Goal: Information Seeking & Learning: Learn about a topic

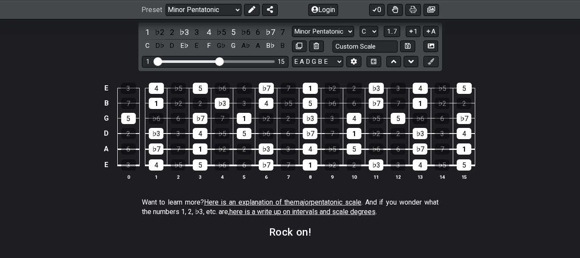
scroll to position [1150, 0]
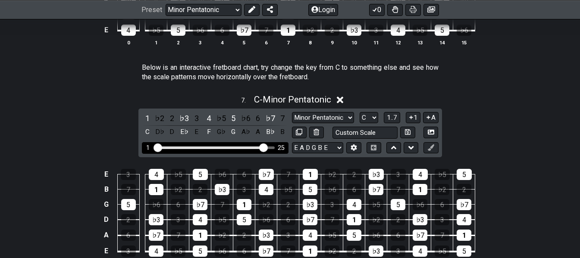
drag, startPoint x: 222, startPoint y: 148, endPoint x: 264, endPoint y: 146, distance: 42.3
click at [264, 147] on input "Visible fret range" at bounding box center [215, 147] width 123 height 0
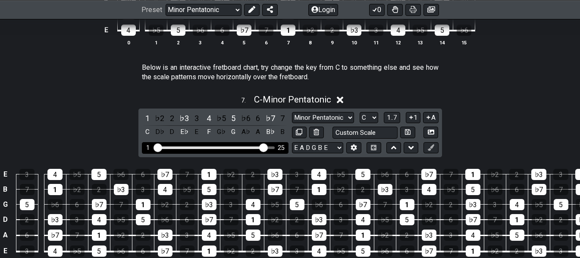
drag, startPoint x: 272, startPoint y: 146, endPoint x: 247, endPoint y: 150, distance: 25.3
click at [247, 150] on div "1 25" at bounding box center [215, 148] width 147 height 12
drag, startPoint x: 261, startPoint y: 146, endPoint x: 192, endPoint y: 145, distance: 68.2
click at [192, 147] on input "Visible fret range" at bounding box center [215, 147] width 123 height 0
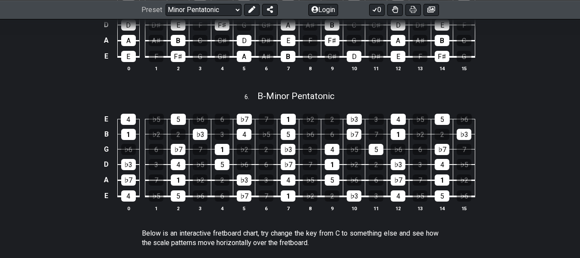
scroll to position [978, 0]
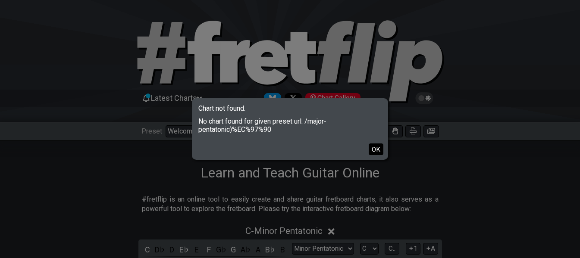
click at [376, 151] on button "OK" at bounding box center [376, 150] width 15 height 12
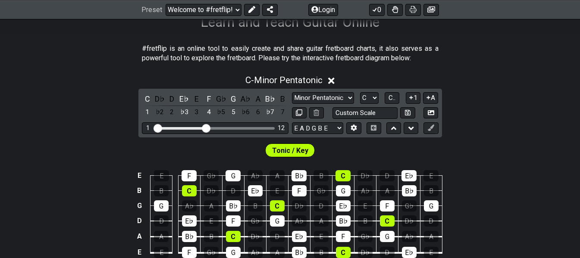
scroll to position [129, 0]
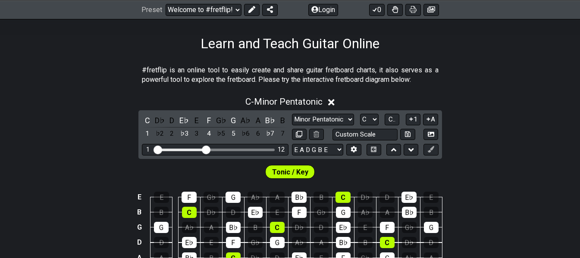
click at [292, 175] on span "Tonic / Key" at bounding box center [290, 172] width 36 height 13
click at [208, 120] on div "F" at bounding box center [208, 121] width 11 height 12
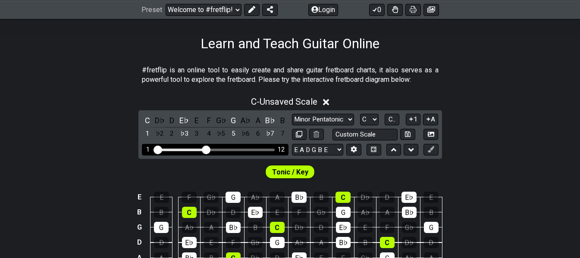
scroll to position [173, 0]
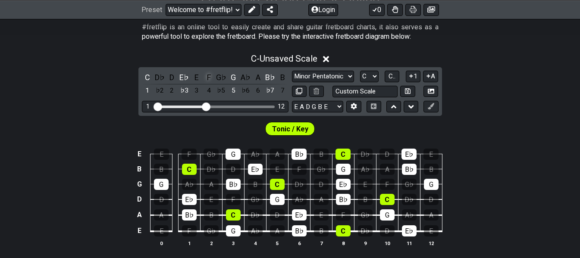
click at [209, 81] on div "F" at bounding box center [208, 78] width 11 height 12
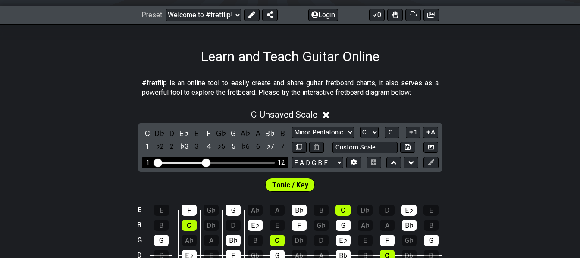
scroll to position [129, 0]
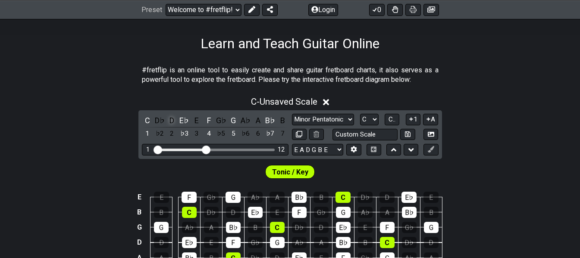
click at [170, 126] on div "D" at bounding box center [172, 121] width 11 height 12
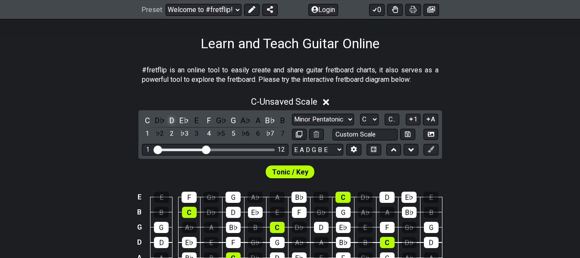
click at [170, 126] on div "D" at bounding box center [172, 121] width 11 height 12
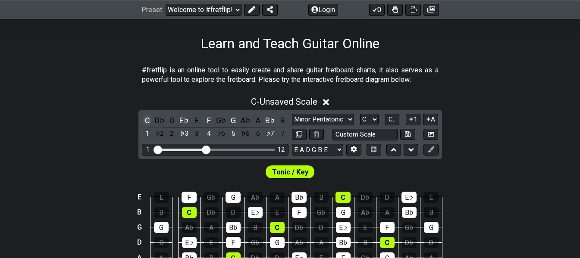
click at [143, 121] on div "C" at bounding box center [147, 121] width 11 height 12
drag, startPoint x: 178, startPoint y: 124, endPoint x: 194, endPoint y: 127, distance: 16.7
click at [178, 124] on div "C D♭ D E♭ E F G♭ G A♭ A B♭ B 1 ♭2 2 ♭3 3 4 ♭5 5 ♭6 6 ♭7 7" at bounding box center [215, 127] width 147 height 25
click at [233, 123] on div "G" at bounding box center [233, 121] width 11 height 12
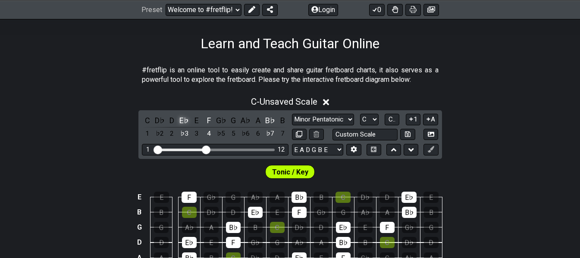
click at [186, 122] on div "E♭" at bounding box center [184, 121] width 11 height 12
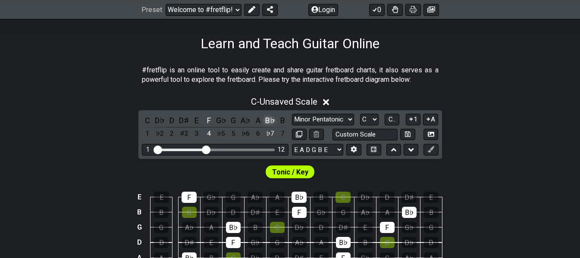
click at [271, 120] on div "B♭" at bounding box center [270, 121] width 11 height 12
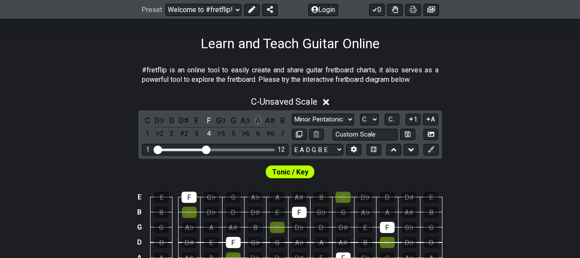
click at [257, 121] on div "A" at bounding box center [257, 121] width 11 height 12
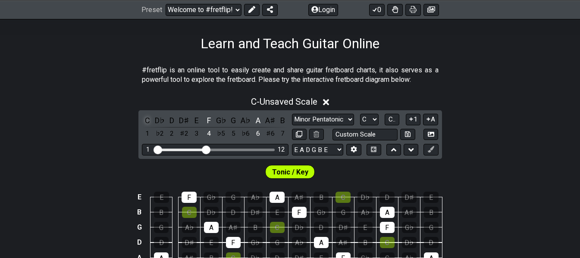
click at [149, 122] on div "C" at bounding box center [147, 121] width 11 height 12
click at [196, 120] on div "E" at bounding box center [196, 121] width 11 height 12
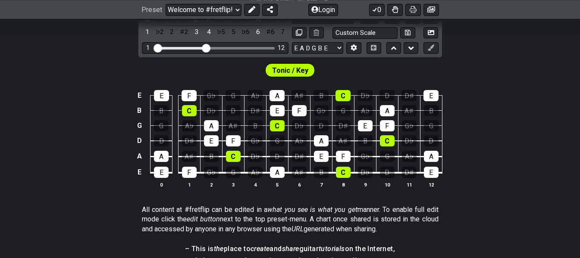
scroll to position [216, 0]
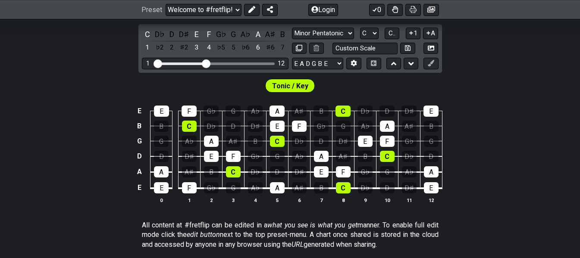
drag, startPoint x: 416, startPoint y: 10, endPoint x: 438, endPoint y: 231, distance: 222.5
click at [416, 10] on icon at bounding box center [413, 9] width 7 height 7
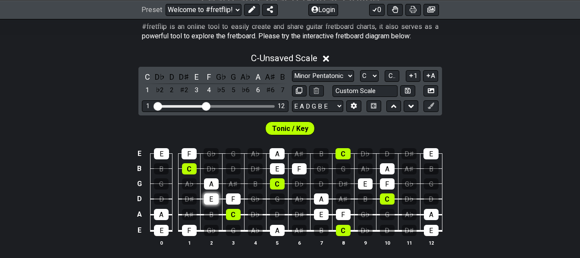
scroll to position [173, 0]
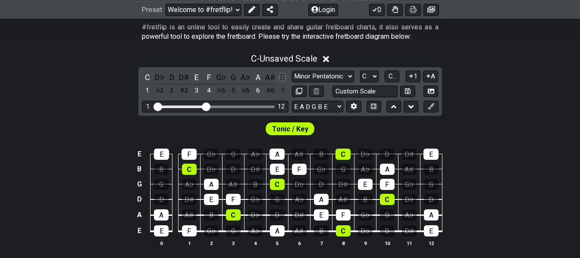
click at [284, 80] on div "B" at bounding box center [282, 78] width 11 height 12
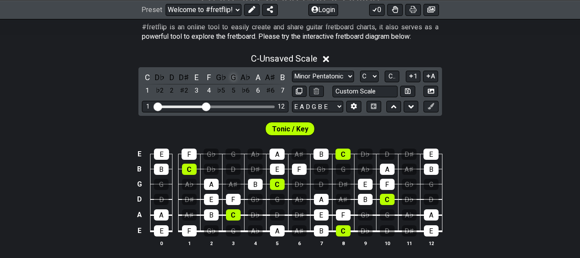
click at [234, 77] on div "G" at bounding box center [233, 78] width 11 height 12
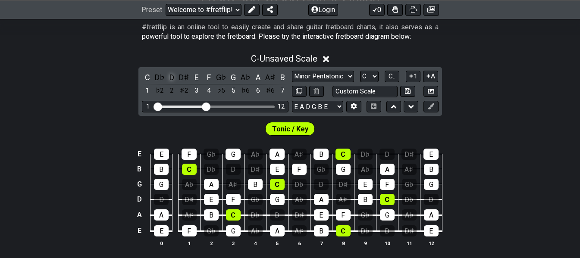
click at [174, 79] on div "D" at bounding box center [172, 78] width 11 height 12
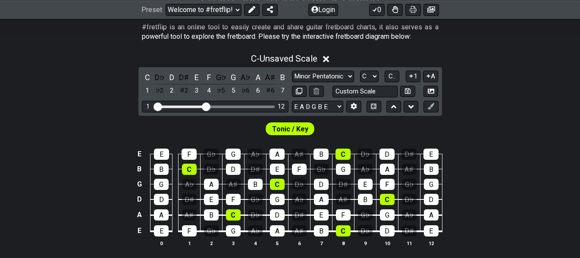
click at [302, 132] on span "Tonic / Key" at bounding box center [290, 129] width 36 height 13
click at [304, 131] on span "Tonic / Key" at bounding box center [290, 129] width 36 height 13
click at [373, 78] on select "A♭ A A♯ B♭ B C C♯ D♭ D D♯ E♭ E F F♯ G♭ G G♯" at bounding box center [369, 77] width 19 height 12
select select "F"
click at [360, 71] on select "A♭ A A♯ B♭ B C C♯ D♭ D D♯ E♭ E F F♯ G♭ G G♯" at bounding box center [369, 77] width 19 height 12
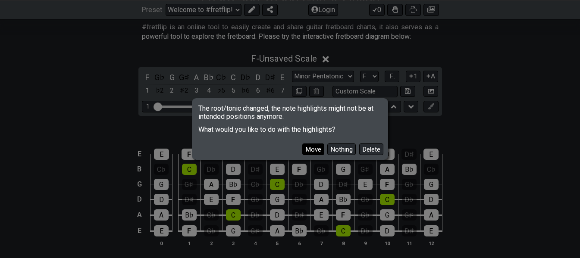
click at [314, 151] on button "Move" at bounding box center [313, 150] width 22 height 12
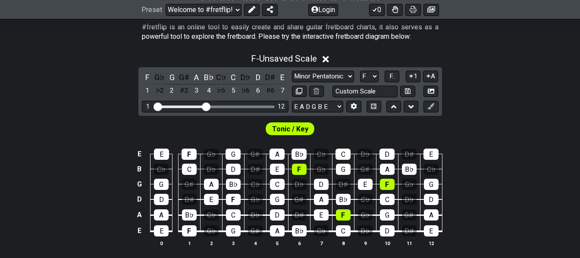
click at [61, 140] on div "E E F G♭ G G♯ A B♭ C♭ C D♭ D D♯ E B C♭ C D♭ D D♯ E F G♭ G G♯ A B♭ C♭ G G G♯ A B…" at bounding box center [290, 198] width 580 height 121
click at [377, 94] on input "text" at bounding box center [366, 92] width 66 height 12
type input "Custom Scale"
click at [520, 93] on div "F - Unsaved Scale F G♭ G G♯ A B♭ C♭ C D♭ D D♯ E 1 ♭2 2 ♯2 3 4 ♭5 5 ♭6 6 ♯6 7 Mi…" at bounding box center [290, 153] width 580 height 211
drag, startPoint x: 416, startPoint y: 11, endPoint x: 444, endPoint y: 233, distance: 223.6
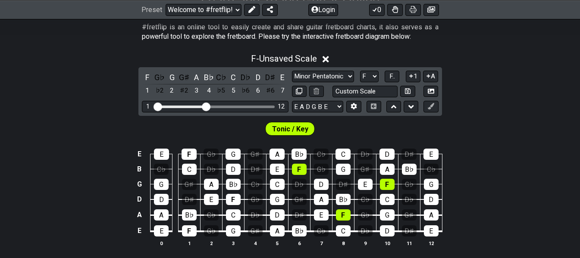
click at [416, 11] on icon at bounding box center [413, 9] width 7 height 7
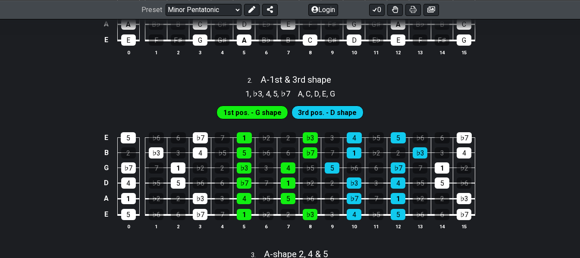
scroll to position [345, 0]
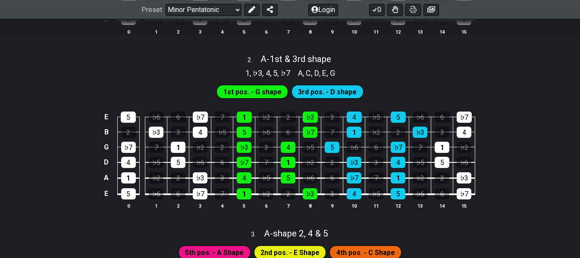
drag, startPoint x: 0, startPoint y: 0, endPoint x: 265, endPoint y: 95, distance: 281.6
click at [265, 95] on span "1st pos. - G shape" at bounding box center [253, 92] width 58 height 13
click at [270, 91] on span "1st pos. - G shape" at bounding box center [253, 92] width 58 height 13
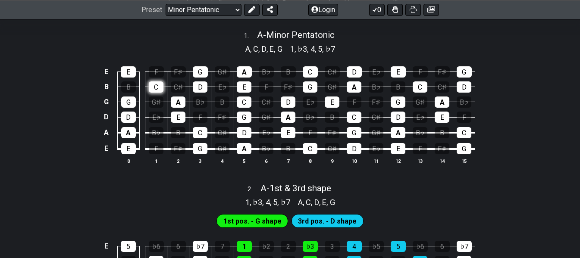
scroll to position [86, 0]
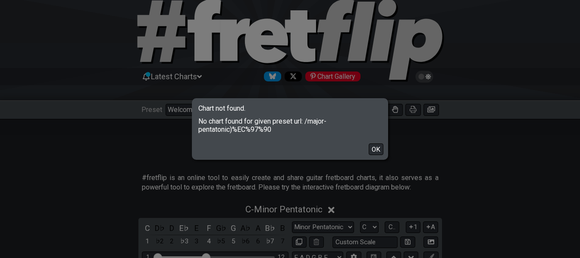
scroll to position [43, 0]
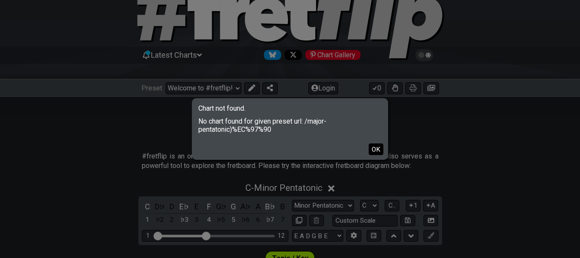
click at [372, 149] on button "OK" at bounding box center [376, 150] width 15 height 12
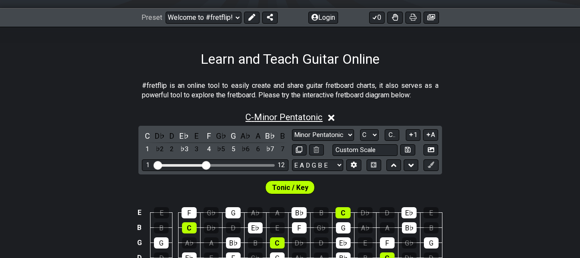
scroll to position [129, 0]
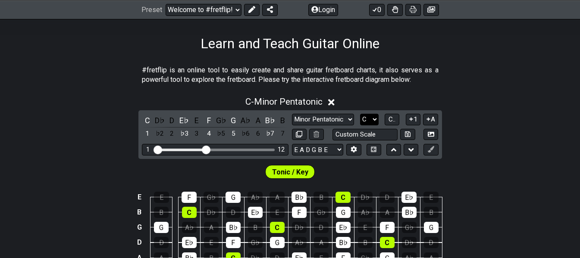
click at [378, 119] on select "A♭ A A♯ B♭ B C C♯ D♭ D D♯ E♭ E F F♯ G♭ G G♯" at bounding box center [369, 120] width 19 height 12
select select "F"
click at [360, 114] on select "A♭ A A♯ B♭ B C C♯ D♭ D D♯ E♭ E F F♯ G♭ G G♯" at bounding box center [369, 120] width 19 height 12
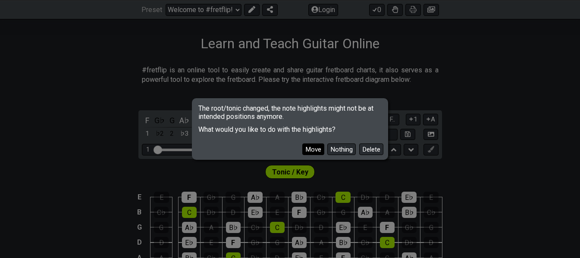
click at [315, 148] on button "Move" at bounding box center [313, 150] width 22 height 12
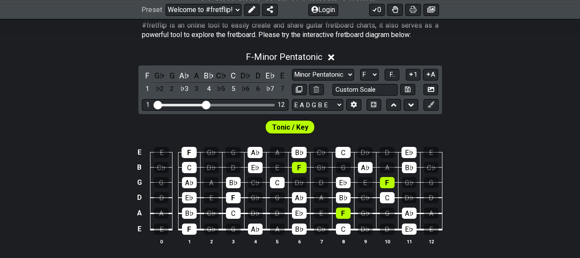
scroll to position [173, 0]
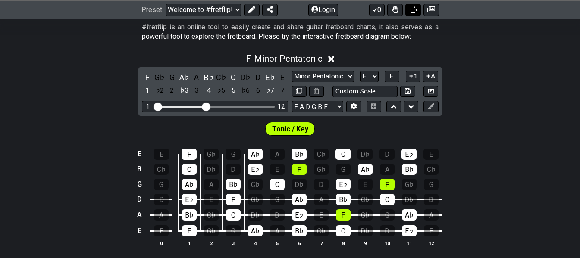
click at [414, 8] on icon at bounding box center [413, 9] width 7 height 7
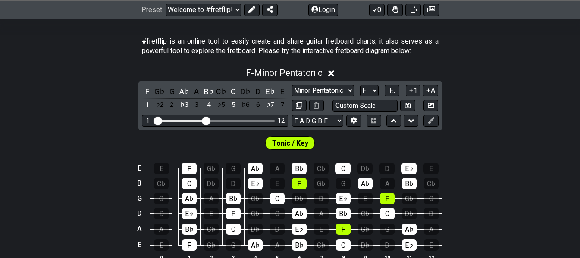
scroll to position [129, 0]
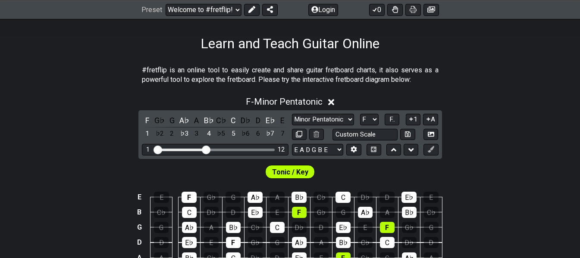
click at [334, 104] on icon at bounding box center [331, 102] width 6 height 6
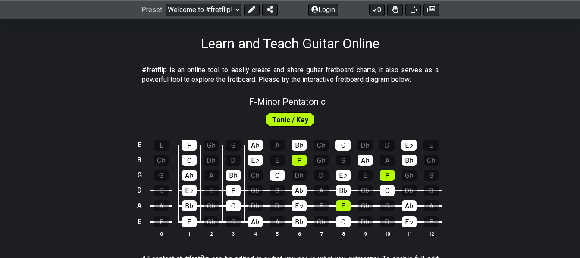
click at [324, 102] on span "F - Minor Pentatonic" at bounding box center [287, 102] width 77 height 10
select select "F"
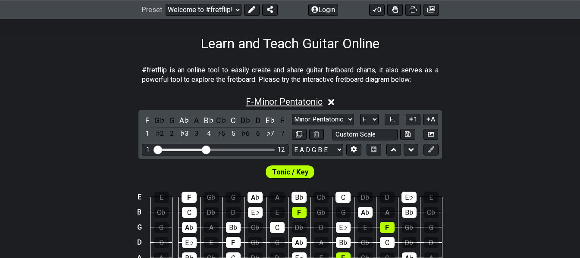
click at [324, 102] on div "F - Minor Pentatonic" at bounding box center [290, 99] width 580 height 16
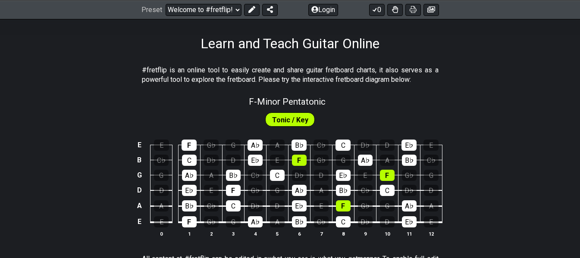
click at [329, 104] on div "F - Minor Pentatonic" at bounding box center [290, 98] width 580 height 15
select select "F"
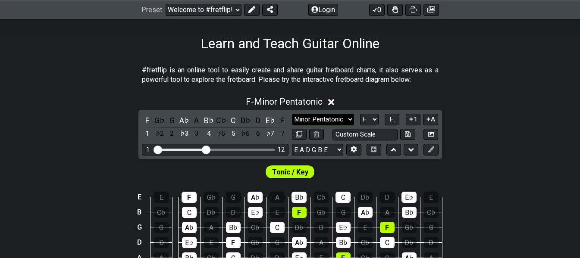
click at [349, 120] on select "Minor Pentatonic Click to edit Minor Pentatonic Major Pentatonic Minor Blues Ma…" at bounding box center [323, 120] width 62 height 12
click at [292, 114] on select "Minor Pentatonic Click to edit Minor Pentatonic Major Pentatonic Minor Blues Ma…" at bounding box center [323, 120] width 62 height 12
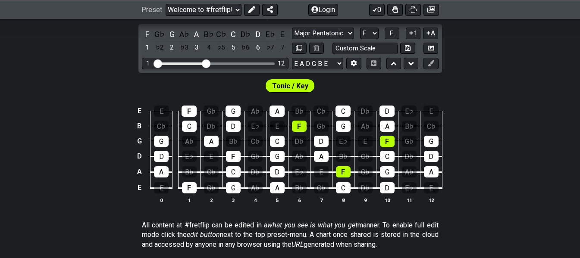
scroll to position [173, 0]
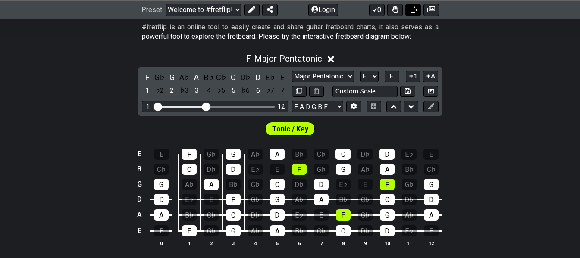
click at [416, 11] on icon at bounding box center [413, 9] width 7 height 7
click at [352, 76] on select "Minor Pentatonic Click to edit Minor Pentatonic Major Pentatonic Minor Blues Ma…" at bounding box center [323, 77] width 62 height 12
click at [292, 71] on select "Minor Pentatonic Click to edit Minor Pentatonic Major Pentatonic Minor Blues Ma…" at bounding box center [323, 77] width 62 height 12
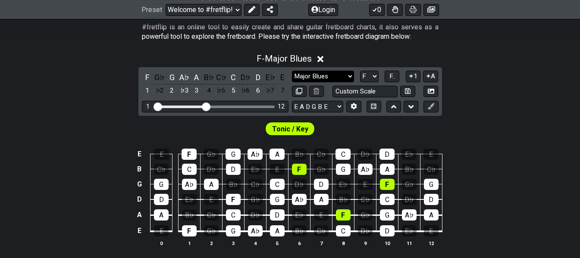
click at [349, 76] on select "Minor Pentatonic Click to edit Minor Pentatonic Major Pentatonic Minor Blues Ma…" at bounding box center [323, 77] width 62 height 12
click at [292, 71] on select "Minor Pentatonic Click to edit Minor Pentatonic Major Pentatonic Minor Blues Ma…" at bounding box center [323, 77] width 62 height 12
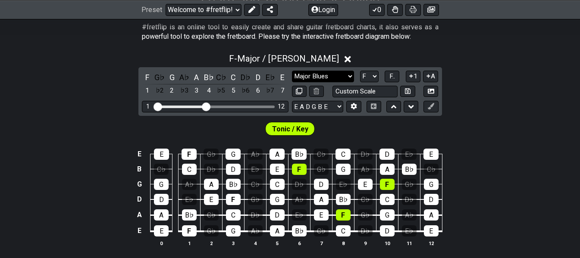
click at [353, 77] on select "Minor Pentatonic Click to edit Minor Pentatonic Major Pentatonic Minor Blues Ma…" at bounding box center [323, 77] width 62 height 12
click at [292, 71] on select "Minor Pentatonic Click to edit Minor Pentatonic Major Pentatonic Minor Blues Ma…" at bounding box center [323, 77] width 62 height 12
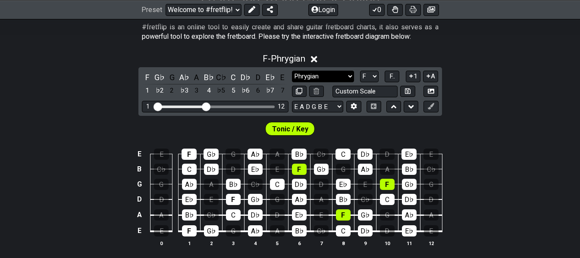
click at [351, 76] on select "Minor Pentatonic Click to edit Minor Pentatonic Major Pentatonic Minor Blues Ma…" at bounding box center [323, 77] width 62 height 12
click at [292, 71] on select "Minor Pentatonic Click to edit Minor Pentatonic Major Pentatonic Minor Blues Ma…" at bounding box center [323, 77] width 62 height 12
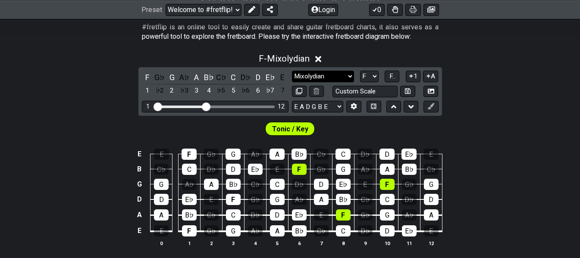
click at [350, 79] on select "Minor Pentatonic Click to edit Minor Pentatonic Major Pentatonic Minor Blues Ma…" at bounding box center [323, 77] width 62 height 12
click at [292, 71] on select "Minor Pentatonic Click to edit Minor Pentatonic Major Pentatonic Minor Blues Ma…" at bounding box center [323, 77] width 62 height 12
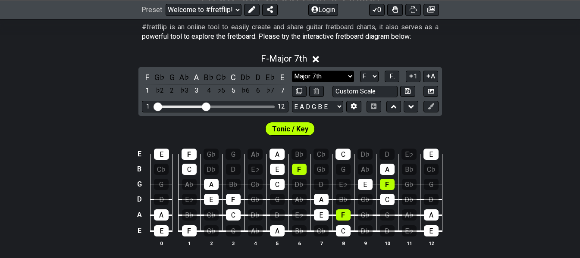
click at [350, 74] on select "Minor Pentatonic Click to edit Minor Pentatonic Major Pentatonic Minor Blues Ma…" at bounding box center [323, 77] width 62 height 12
click at [292, 71] on select "Minor Pentatonic Click to edit Minor Pentatonic Major Pentatonic Minor Blues Ma…" at bounding box center [323, 77] width 62 height 12
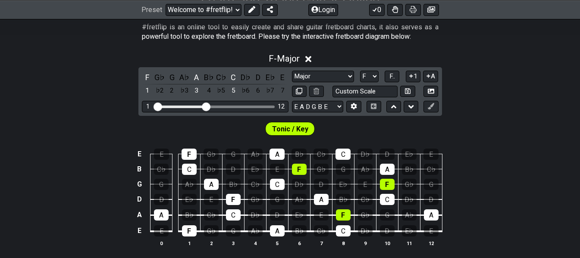
click at [355, 76] on div "Minor Pentatonic Click to edit Minor Pentatonic Major Pentatonic Minor Blues Ma…" at bounding box center [365, 77] width 147 height 12
click at [353, 76] on select "Minor Pentatonic Click to edit Minor Pentatonic Major Pentatonic Minor Blues Ma…" at bounding box center [323, 77] width 62 height 12
select select "Sym. Dim. / Half-Whole"
click at [292, 71] on select "Minor Pentatonic Click to edit Minor Pentatonic Major Pentatonic Minor Blues Ma…" at bounding box center [323, 77] width 62 height 12
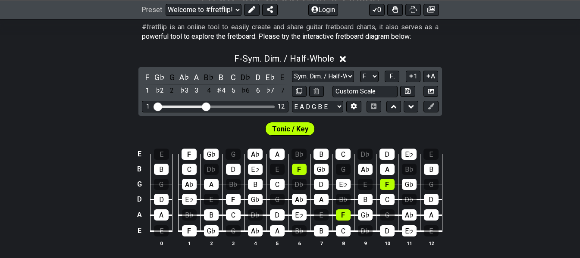
click at [471, 41] on section "#fretflip is an online tool to easily create and share guitar fretboard charts,…" at bounding box center [290, 34] width 580 height 30
drag, startPoint x: 0, startPoint y: 73, endPoint x: 5, endPoint y: 88, distance: 15.6
click at [4, 74] on div "F - Sym. Dim. / Half-Whole F G♭ G A♭ A B♭ B C D♭ D E♭ E 1 ♭2 2 ♭3 3 4 ♯4 5 ♭6 6…" at bounding box center [290, 153] width 580 height 211
